Goal: Task Accomplishment & Management: Use online tool/utility

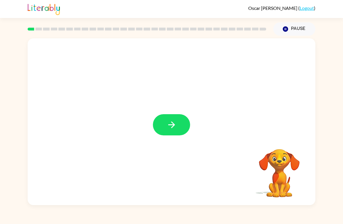
click at [180, 131] on button "button" at bounding box center [171, 124] width 37 height 21
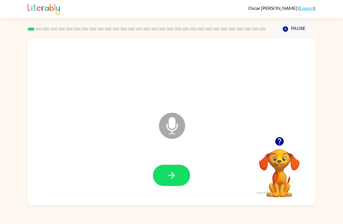
click at [180, 175] on button "button" at bounding box center [171, 175] width 37 height 21
click at [175, 169] on button "button" at bounding box center [171, 175] width 37 height 21
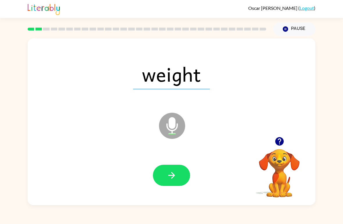
click at [181, 178] on button "button" at bounding box center [171, 175] width 37 height 21
click at [173, 174] on icon "button" at bounding box center [171, 175] width 7 height 7
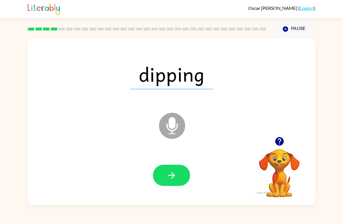
click at [176, 174] on icon "button" at bounding box center [172, 175] width 10 height 10
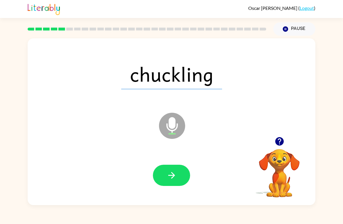
click at [184, 181] on button "button" at bounding box center [171, 175] width 37 height 21
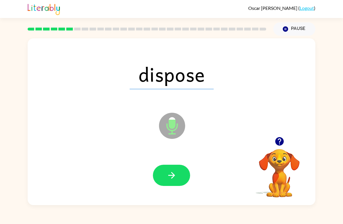
click at [180, 172] on button "button" at bounding box center [171, 175] width 37 height 21
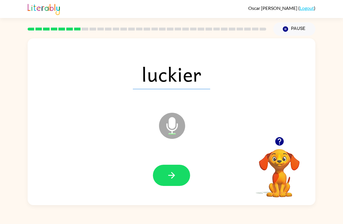
click at [179, 172] on button "button" at bounding box center [171, 175] width 37 height 21
click at [175, 170] on button "button" at bounding box center [171, 175] width 37 height 21
click at [175, 177] on icon "button" at bounding box center [172, 175] width 10 height 10
click at [180, 169] on button "button" at bounding box center [171, 175] width 37 height 21
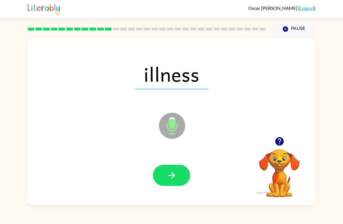
click at [180, 179] on button "button" at bounding box center [171, 175] width 37 height 21
click at [175, 177] on icon "button" at bounding box center [172, 175] width 10 height 10
click at [179, 179] on button "button" at bounding box center [171, 175] width 37 height 21
click at [184, 176] on button "button" at bounding box center [171, 175] width 37 height 21
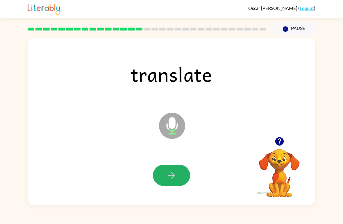
click at [177, 175] on button "button" at bounding box center [171, 175] width 37 height 21
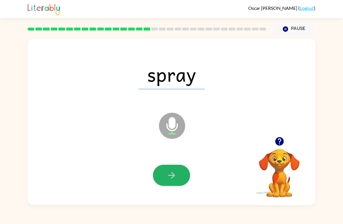
click at [177, 175] on icon "button" at bounding box center [172, 175] width 10 height 10
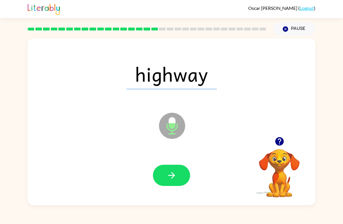
click at [180, 177] on button "button" at bounding box center [171, 175] width 37 height 21
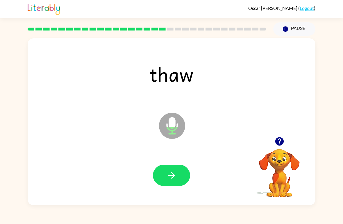
click at [180, 172] on button "button" at bounding box center [171, 175] width 37 height 21
click at [317, 83] on div "duke Microphone The Microphone is here when it is your turn to talk Your browse…" at bounding box center [171, 121] width 343 height 170
click at [182, 177] on button "button" at bounding box center [171, 175] width 37 height 21
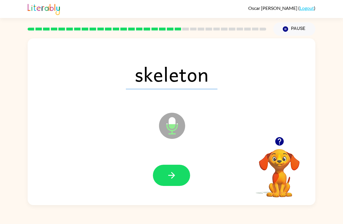
click at [183, 178] on button "button" at bounding box center [171, 175] width 37 height 21
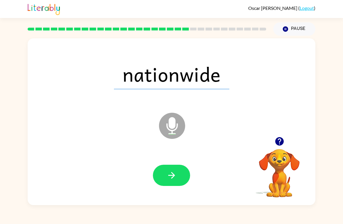
click at [178, 133] on icon at bounding box center [172, 126] width 26 height 26
click at [177, 130] on icon at bounding box center [172, 126] width 26 height 26
click at [184, 134] on icon "Microphone The Microphone is here when it is your turn to talk" at bounding box center [201, 133] width 87 height 44
click at [179, 180] on button "button" at bounding box center [171, 175] width 37 height 21
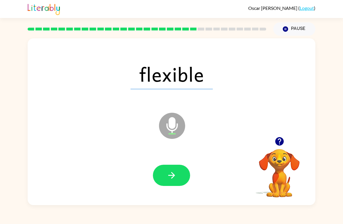
click at [168, 171] on icon "button" at bounding box center [172, 175] width 10 height 10
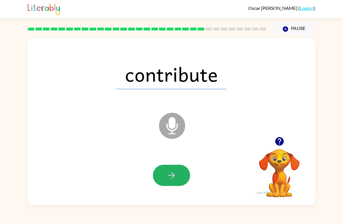
click at [179, 168] on button "button" at bounding box center [171, 175] width 37 height 21
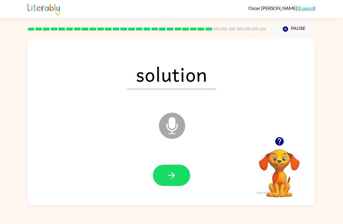
click at [168, 171] on icon "button" at bounding box center [172, 175] width 10 height 10
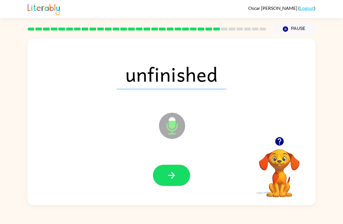
click at [179, 174] on button "button" at bounding box center [171, 175] width 37 height 21
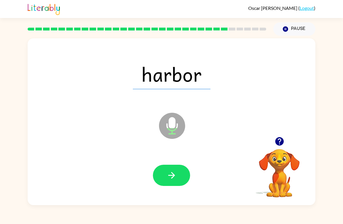
click at [181, 172] on button "button" at bounding box center [171, 175] width 37 height 21
click at [189, 178] on button "button" at bounding box center [171, 175] width 37 height 21
click at [179, 186] on button "button" at bounding box center [171, 175] width 37 height 21
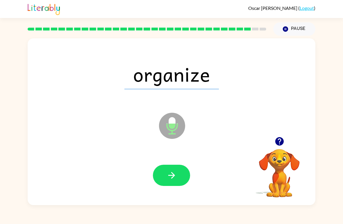
click at [182, 181] on button "button" at bounding box center [171, 175] width 37 height 21
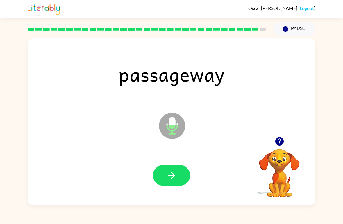
click at [179, 174] on button "button" at bounding box center [171, 175] width 37 height 21
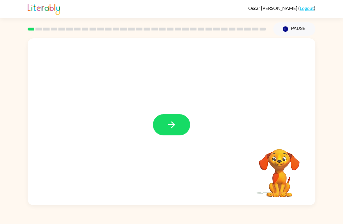
click at [170, 127] on icon "button" at bounding box center [172, 125] width 10 height 10
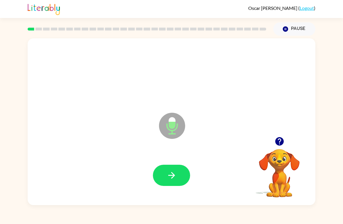
click at [181, 169] on button "button" at bounding box center [171, 175] width 37 height 21
click at [167, 164] on div at bounding box center [171, 176] width 276 height 48
click at [177, 170] on button "button" at bounding box center [171, 175] width 37 height 21
click at [178, 178] on button "button" at bounding box center [171, 175] width 37 height 21
click at [183, 176] on button "button" at bounding box center [171, 175] width 37 height 21
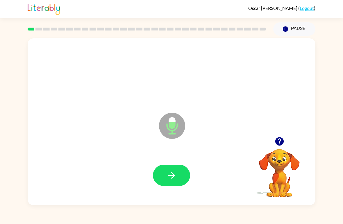
click at [178, 177] on button "button" at bounding box center [171, 175] width 37 height 21
click at [175, 176] on icon "button" at bounding box center [172, 175] width 10 height 10
click at [179, 183] on button "button" at bounding box center [171, 175] width 37 height 21
click at [170, 175] on icon "button" at bounding box center [172, 175] width 10 height 10
click at [180, 171] on button "button" at bounding box center [171, 175] width 37 height 21
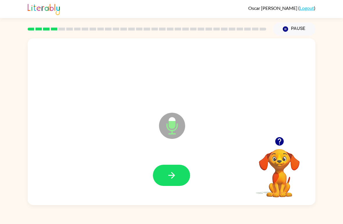
click at [177, 175] on button "button" at bounding box center [171, 175] width 37 height 21
click at [178, 184] on button "button" at bounding box center [171, 175] width 37 height 21
click at [280, 144] on icon "button" at bounding box center [279, 141] width 8 height 8
click at [179, 174] on button "button" at bounding box center [171, 175] width 37 height 21
click at [184, 171] on button "button" at bounding box center [171, 175] width 37 height 21
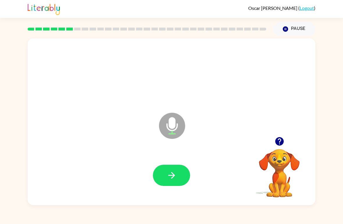
click at [179, 171] on button "button" at bounding box center [171, 175] width 37 height 21
click at [175, 172] on icon "button" at bounding box center [172, 175] width 10 height 10
click at [174, 179] on icon "button" at bounding box center [172, 175] width 10 height 10
click at [279, 143] on icon "button" at bounding box center [280, 141] width 10 height 10
click at [172, 175] on icon "button" at bounding box center [172, 175] width 10 height 10
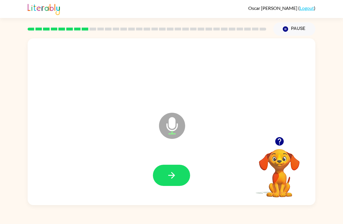
click at [177, 173] on button "button" at bounding box center [171, 175] width 37 height 21
click at [281, 140] on icon "button" at bounding box center [279, 141] width 8 height 8
click at [239, 213] on div "Oscar James ( Logout ) Pause Pause Microphone The Microphone is here when it is…" at bounding box center [171, 112] width 343 height 224
click at [280, 143] on icon "button" at bounding box center [279, 141] width 8 height 8
click at [183, 177] on button "button" at bounding box center [171, 175] width 37 height 21
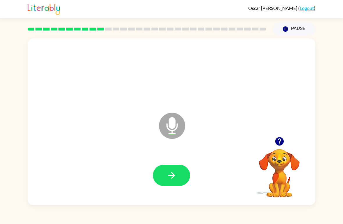
click at [174, 173] on icon "button" at bounding box center [172, 175] width 10 height 10
click at [166, 177] on button "button" at bounding box center [171, 175] width 37 height 21
click at [285, 146] on button "button" at bounding box center [279, 141] width 15 height 15
click at [173, 165] on button "button" at bounding box center [171, 175] width 37 height 21
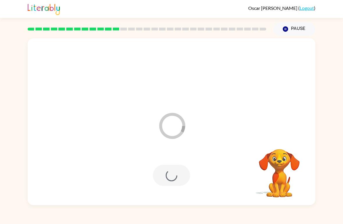
click at [168, 177] on div at bounding box center [171, 175] width 37 height 21
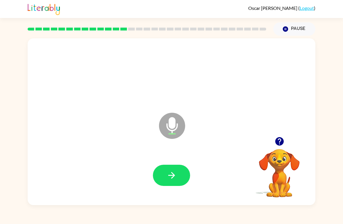
click at [274, 150] on video "Your browser must support playing .mp4 files to use Literably. Please try using…" at bounding box center [279, 169] width 58 height 58
click at [283, 144] on icon "button" at bounding box center [279, 141] width 8 height 8
click at [175, 172] on icon "button" at bounding box center [172, 175] width 10 height 10
click at [285, 140] on button "button" at bounding box center [279, 141] width 15 height 15
click at [180, 173] on button "button" at bounding box center [171, 175] width 37 height 21
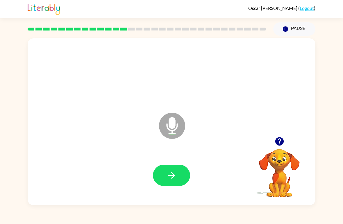
click at [279, 143] on icon "button" at bounding box center [279, 141] width 8 height 8
click at [171, 175] on icon "button" at bounding box center [172, 175] width 10 height 10
click at [281, 140] on icon "button" at bounding box center [280, 141] width 10 height 10
click at [284, 137] on icon "button" at bounding box center [280, 141] width 10 height 10
click at [284, 142] on icon "button" at bounding box center [280, 141] width 10 height 10
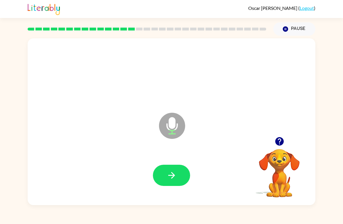
click at [183, 173] on button "button" at bounding box center [171, 175] width 37 height 21
click at [180, 178] on button "button" at bounding box center [171, 175] width 37 height 21
click at [278, 142] on icon "button" at bounding box center [279, 141] width 8 height 8
click at [181, 169] on button "button" at bounding box center [171, 175] width 37 height 21
click at [279, 140] on icon "button" at bounding box center [279, 141] width 8 height 8
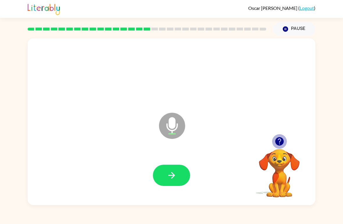
click at [278, 138] on icon "button" at bounding box center [279, 141] width 8 height 8
click at [282, 142] on icon "button" at bounding box center [279, 141] width 8 height 8
click at [180, 177] on button "button" at bounding box center [171, 175] width 37 height 21
click at [180, 171] on button "button" at bounding box center [171, 175] width 37 height 21
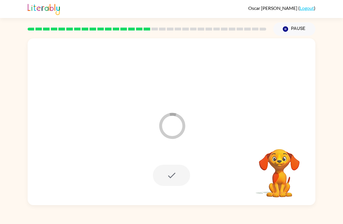
click at [162, 180] on div at bounding box center [171, 175] width 37 height 21
click at [184, 179] on div at bounding box center [171, 175] width 37 height 21
click at [286, 29] on icon "Pause" at bounding box center [285, 29] width 6 height 6
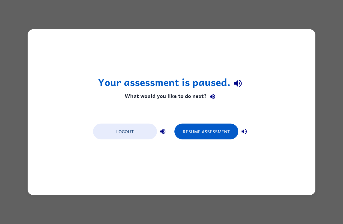
click at [222, 128] on button "Resume Assessment" at bounding box center [207, 132] width 64 height 16
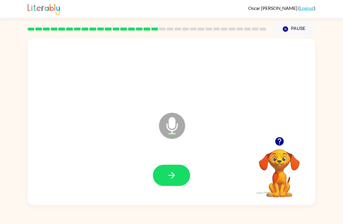
click at [281, 143] on icon "button" at bounding box center [279, 141] width 8 height 8
click at [176, 169] on button "button" at bounding box center [171, 175] width 37 height 21
click at [283, 141] on icon "button" at bounding box center [279, 141] width 8 height 8
click at [285, 143] on button "button" at bounding box center [279, 141] width 15 height 15
click at [177, 172] on icon "button" at bounding box center [172, 175] width 10 height 10
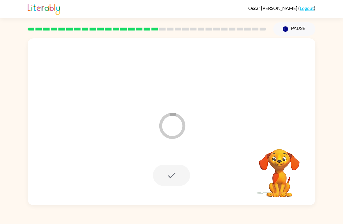
click at [296, 33] on button "Pause Pause" at bounding box center [294, 28] width 42 height 13
click at [288, 29] on icon "button" at bounding box center [285, 28] width 5 height 5
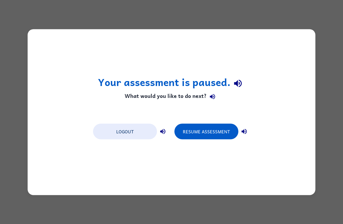
click at [223, 138] on button "Resume Assessment" at bounding box center [207, 132] width 64 height 16
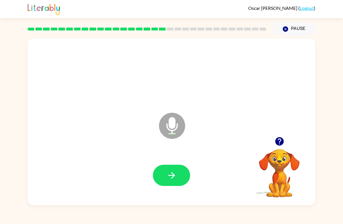
click at [291, 27] on button "Pause Pause" at bounding box center [294, 28] width 42 height 13
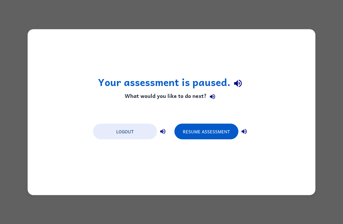
click at [224, 127] on button "Resume Assessment" at bounding box center [207, 132] width 64 height 16
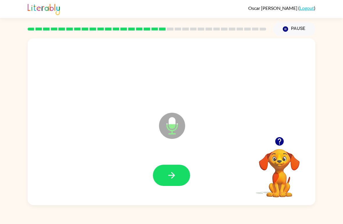
click at [175, 174] on icon "button" at bounding box center [172, 175] width 10 height 10
click at [175, 172] on icon "button" at bounding box center [172, 175] width 10 height 10
click at [172, 172] on icon "button" at bounding box center [172, 175] width 10 height 10
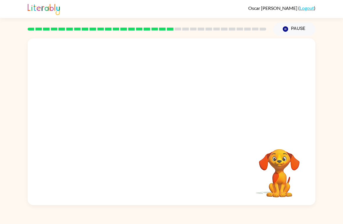
click at [80, 74] on div at bounding box center [171, 74] width 276 height 48
click at [203, 155] on div at bounding box center [171, 176] width 276 height 48
click at [196, 172] on div at bounding box center [171, 176] width 276 height 48
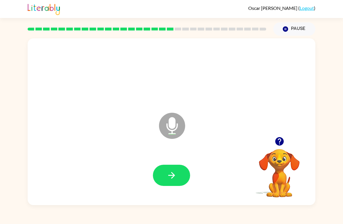
click at [280, 145] on icon "button" at bounding box center [279, 141] width 8 height 8
click at [281, 140] on icon "button" at bounding box center [280, 141] width 10 height 10
click at [186, 172] on button "button" at bounding box center [171, 175] width 37 height 21
click at [162, 171] on button "button" at bounding box center [171, 175] width 37 height 21
click at [184, 175] on button "button" at bounding box center [171, 175] width 37 height 21
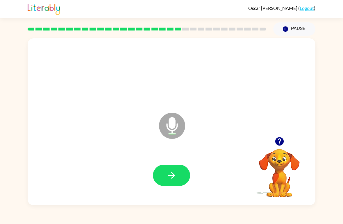
click at [282, 143] on icon "button" at bounding box center [279, 141] width 8 height 8
click at [176, 171] on icon "button" at bounding box center [172, 175] width 10 height 10
click at [281, 140] on icon "button" at bounding box center [280, 141] width 10 height 10
click at [176, 178] on icon "button" at bounding box center [172, 175] width 10 height 10
click at [171, 177] on icon "button" at bounding box center [172, 175] width 10 height 10
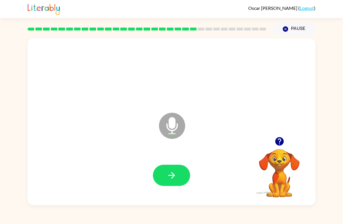
click at [175, 173] on icon "button" at bounding box center [172, 175] width 10 height 10
click at [175, 174] on icon "button" at bounding box center [172, 175] width 10 height 10
click at [280, 142] on icon "button" at bounding box center [280, 141] width 10 height 10
click at [173, 170] on button "button" at bounding box center [171, 175] width 37 height 21
click at [177, 181] on button "button" at bounding box center [171, 175] width 37 height 21
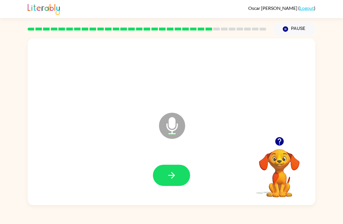
click at [286, 141] on button "button" at bounding box center [279, 141] width 15 height 15
click at [170, 181] on button "button" at bounding box center [171, 175] width 37 height 21
click at [291, 30] on button "Pause Pause" at bounding box center [294, 28] width 42 height 13
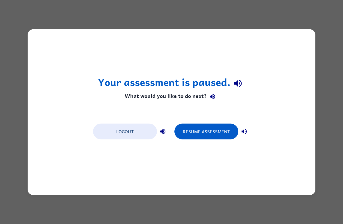
click at [224, 130] on button "Resume Assessment" at bounding box center [207, 132] width 64 height 16
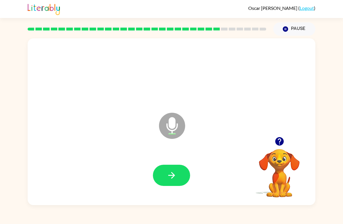
click at [173, 174] on icon "button" at bounding box center [171, 175] width 7 height 7
click at [283, 140] on icon "button" at bounding box center [279, 141] width 8 height 8
click at [180, 175] on button "button" at bounding box center [171, 175] width 37 height 21
click at [282, 139] on icon "button" at bounding box center [279, 141] width 8 height 8
click at [295, 29] on button "Pause Pause" at bounding box center [294, 28] width 42 height 13
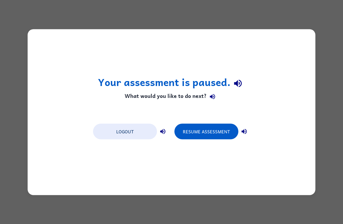
click at [231, 136] on button "Resume Assessment" at bounding box center [207, 132] width 64 height 16
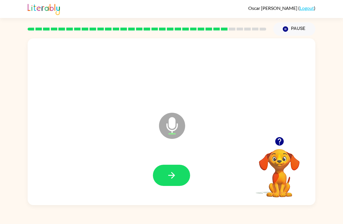
click at [181, 173] on button "button" at bounding box center [171, 175] width 37 height 21
click at [275, 143] on icon "button" at bounding box center [280, 141] width 10 height 10
click at [184, 178] on button "button" at bounding box center [171, 175] width 37 height 21
click at [176, 170] on button "button" at bounding box center [171, 175] width 37 height 21
click at [283, 143] on icon "button" at bounding box center [279, 141] width 8 height 8
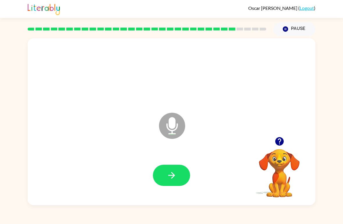
click at [174, 170] on button "button" at bounding box center [171, 175] width 37 height 21
click at [179, 168] on button "button" at bounding box center [171, 175] width 37 height 21
click at [175, 175] on icon "button" at bounding box center [172, 175] width 10 height 10
click at [176, 180] on icon "button" at bounding box center [172, 175] width 10 height 10
click at [169, 175] on icon "button" at bounding box center [172, 175] width 10 height 10
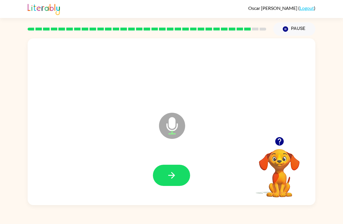
click at [176, 177] on icon "button" at bounding box center [172, 175] width 10 height 10
click at [174, 170] on button "button" at bounding box center [171, 175] width 37 height 21
click at [187, 174] on button "button" at bounding box center [171, 175] width 37 height 21
